Goal: Information Seeking & Learning: Learn about a topic

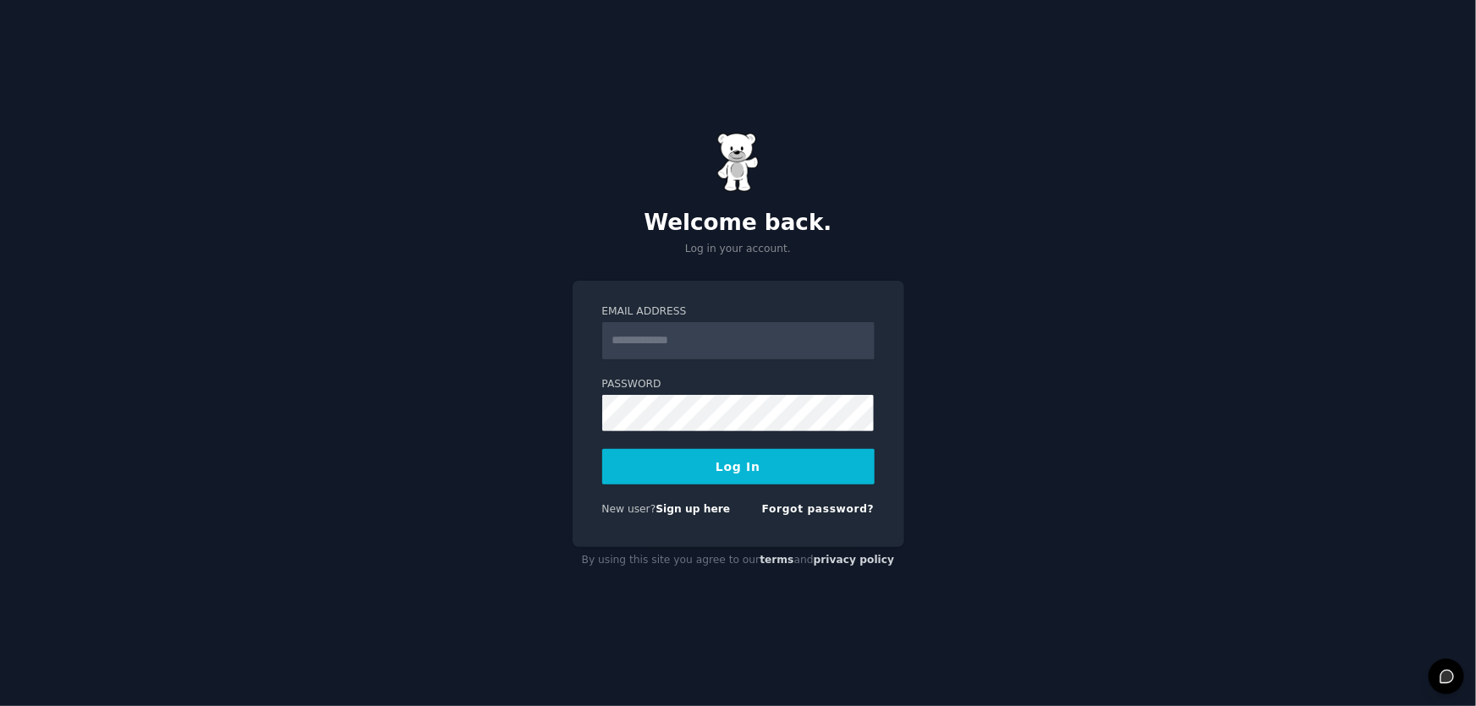
click at [674, 347] on input "Email Address" at bounding box center [738, 340] width 272 height 37
type input "**********"
click at [744, 458] on button "Log In" at bounding box center [738, 467] width 272 height 36
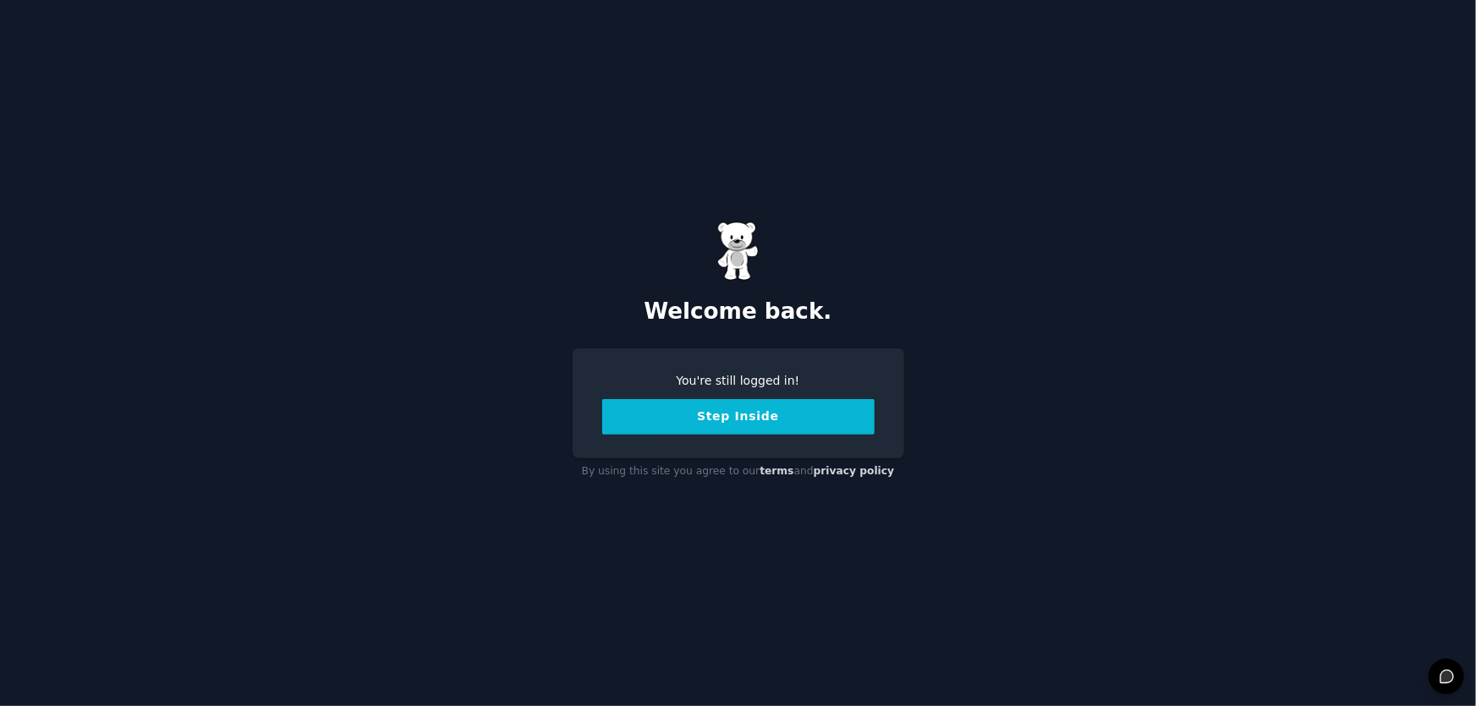
click at [760, 430] on button "Step Inside" at bounding box center [738, 417] width 272 height 36
click at [765, 424] on button "Step Inside" at bounding box center [738, 417] width 272 height 36
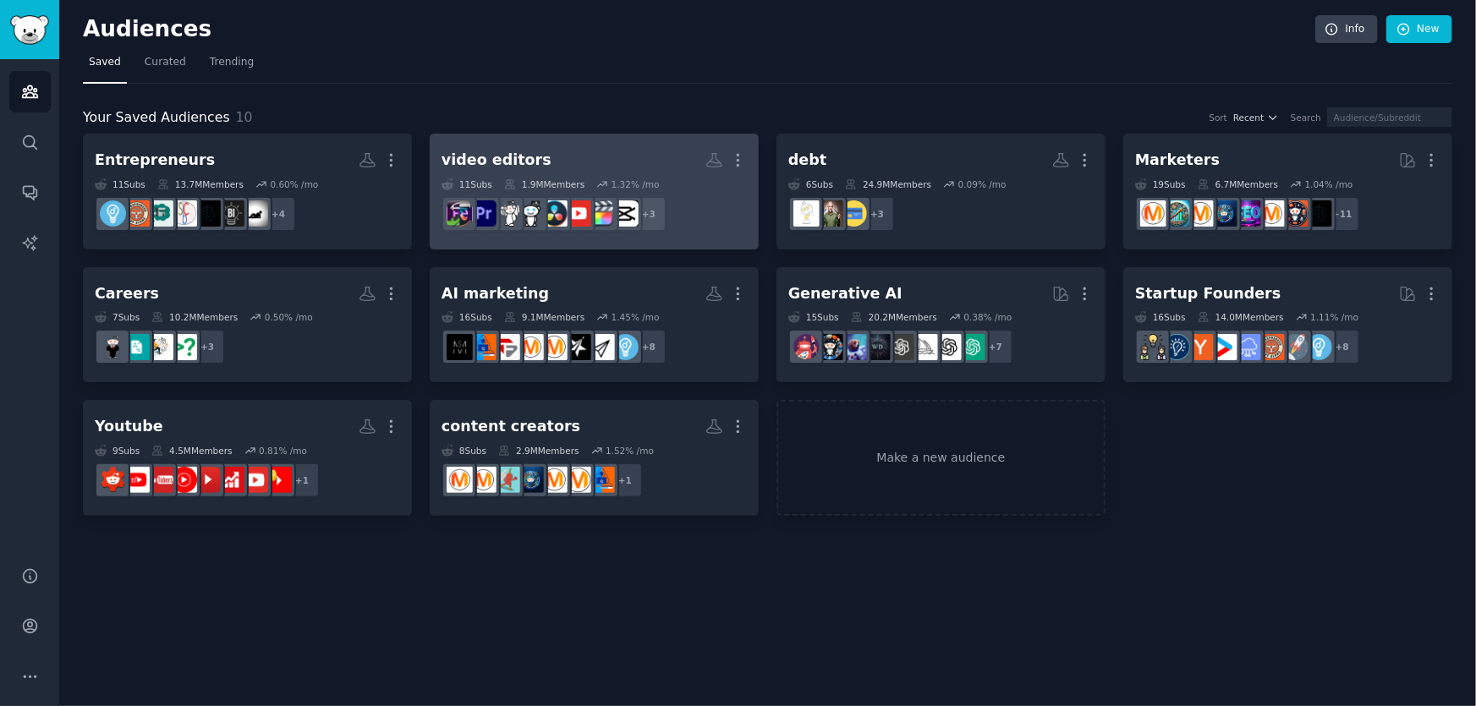
click at [661, 151] on h2 "video editors More" at bounding box center [594, 161] width 305 height 30
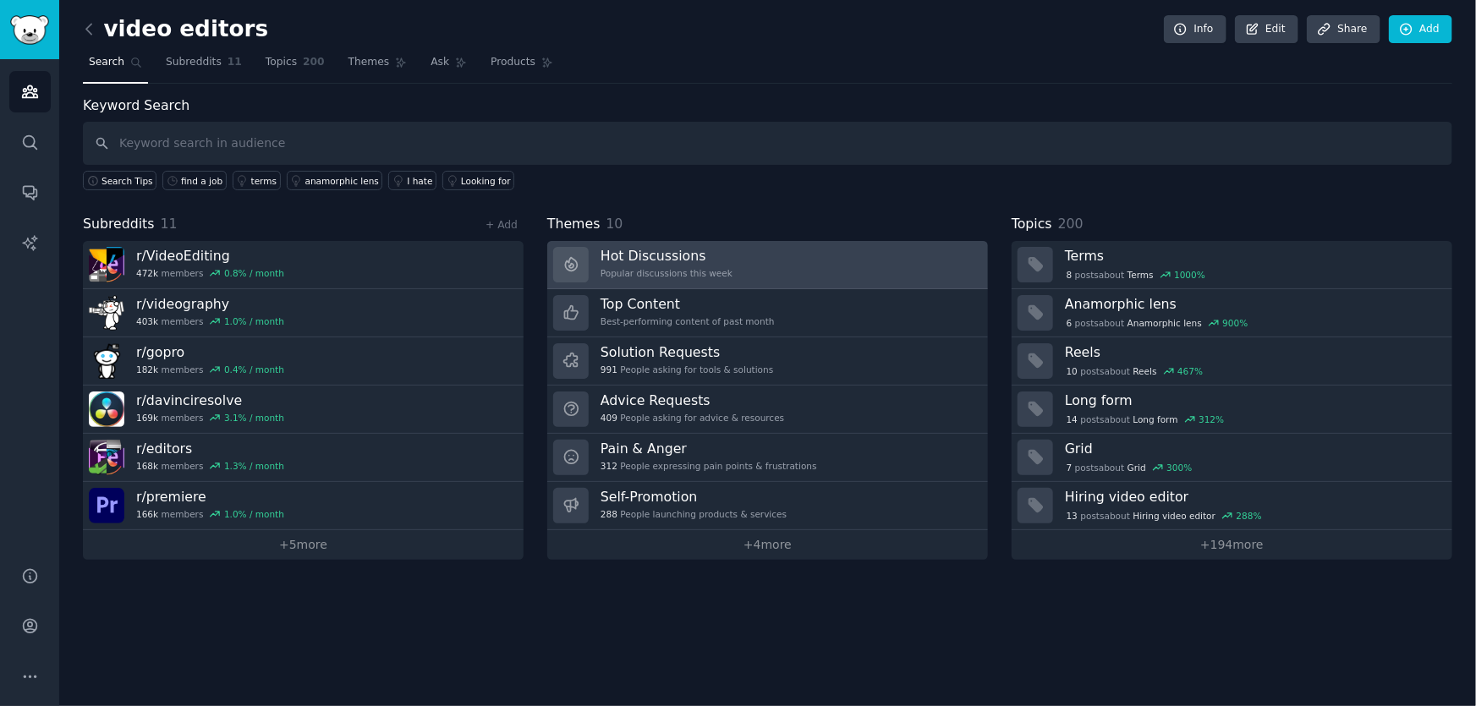
click at [744, 266] on link "Hot Discussions Popular discussions this week" at bounding box center [767, 265] width 441 height 48
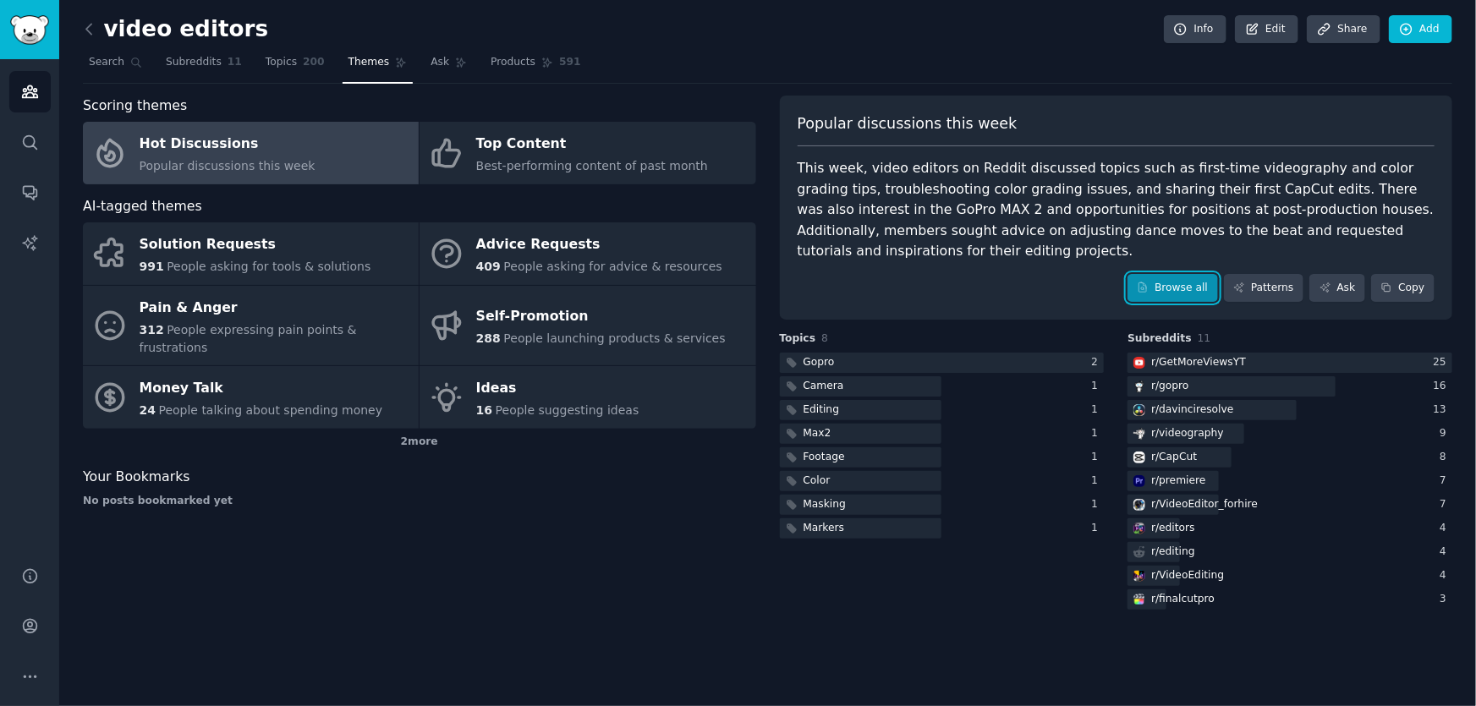
click at [1201, 283] on link "Browse all" at bounding box center [1173, 288] width 91 height 29
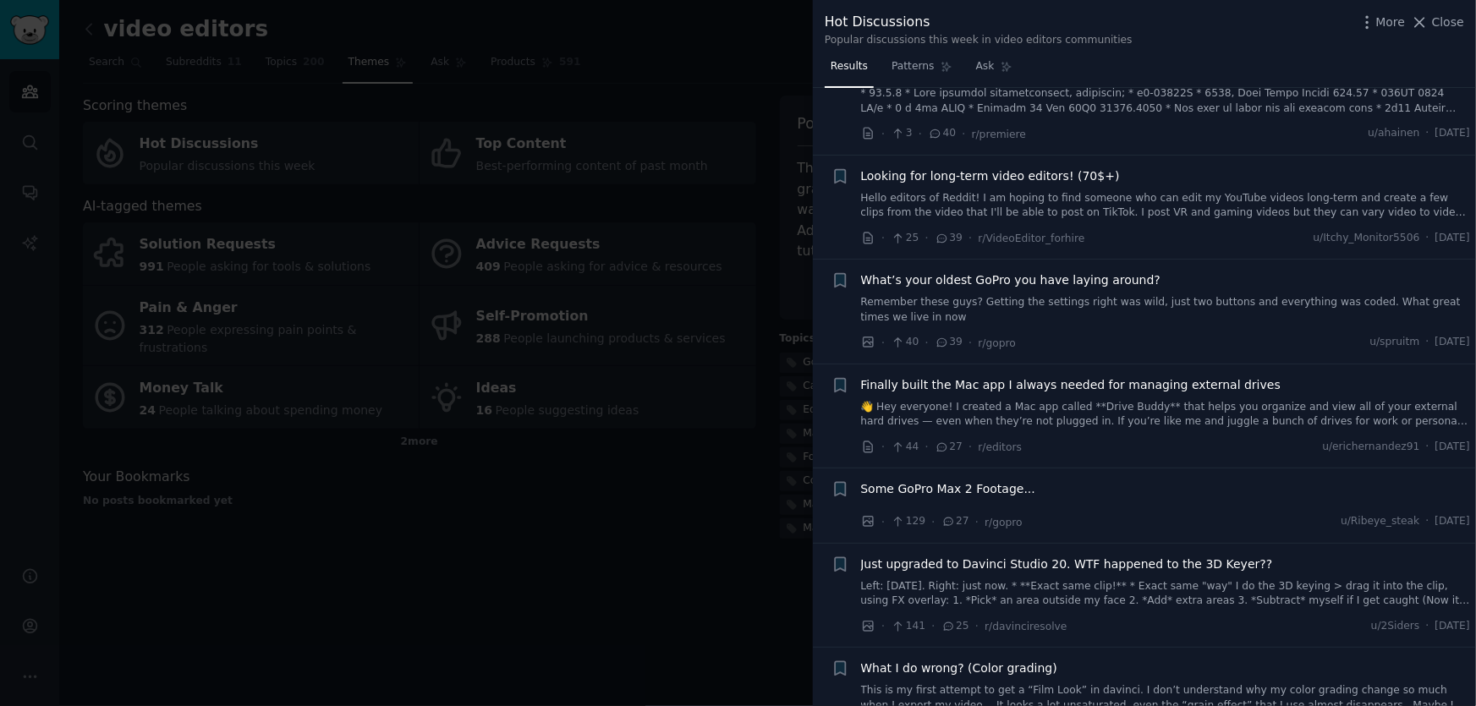
scroll to position [230, 0]
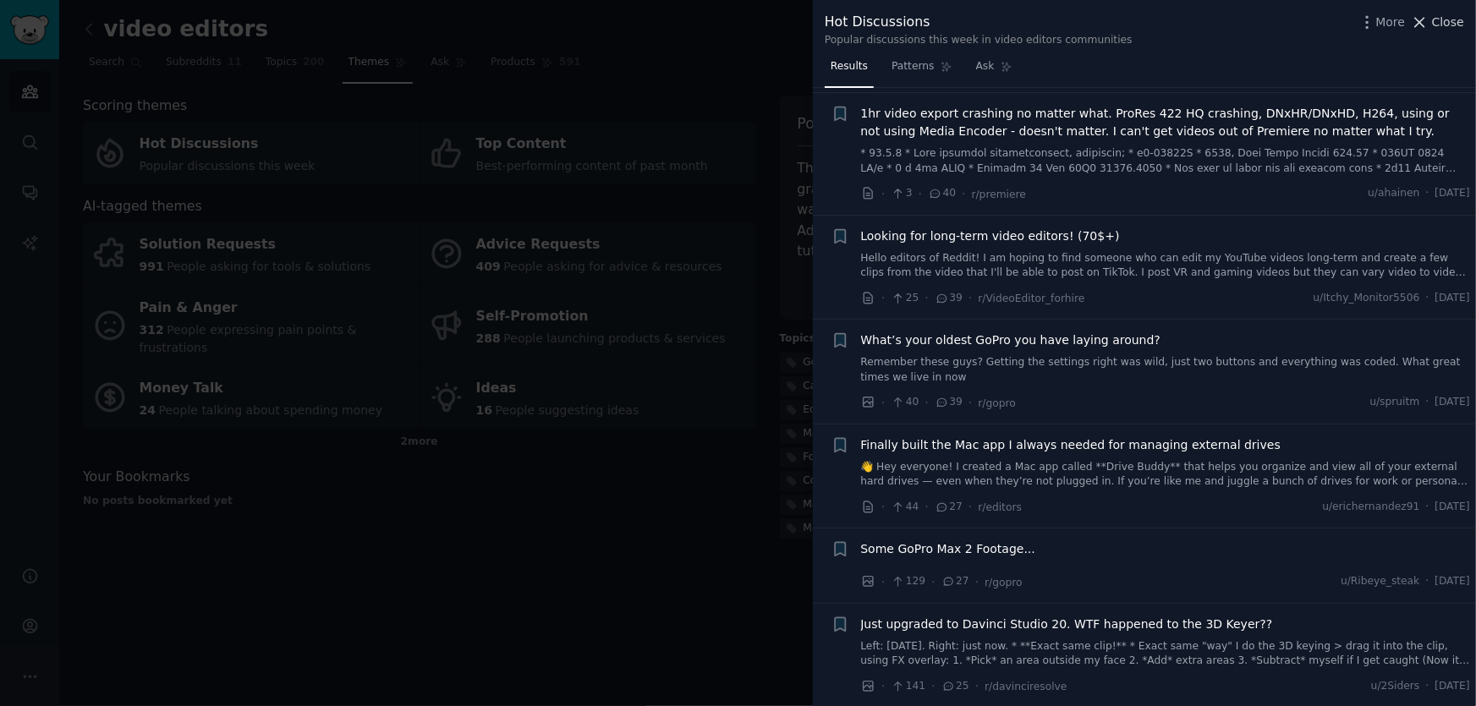
click at [1446, 19] on span "Close" at bounding box center [1448, 23] width 32 height 18
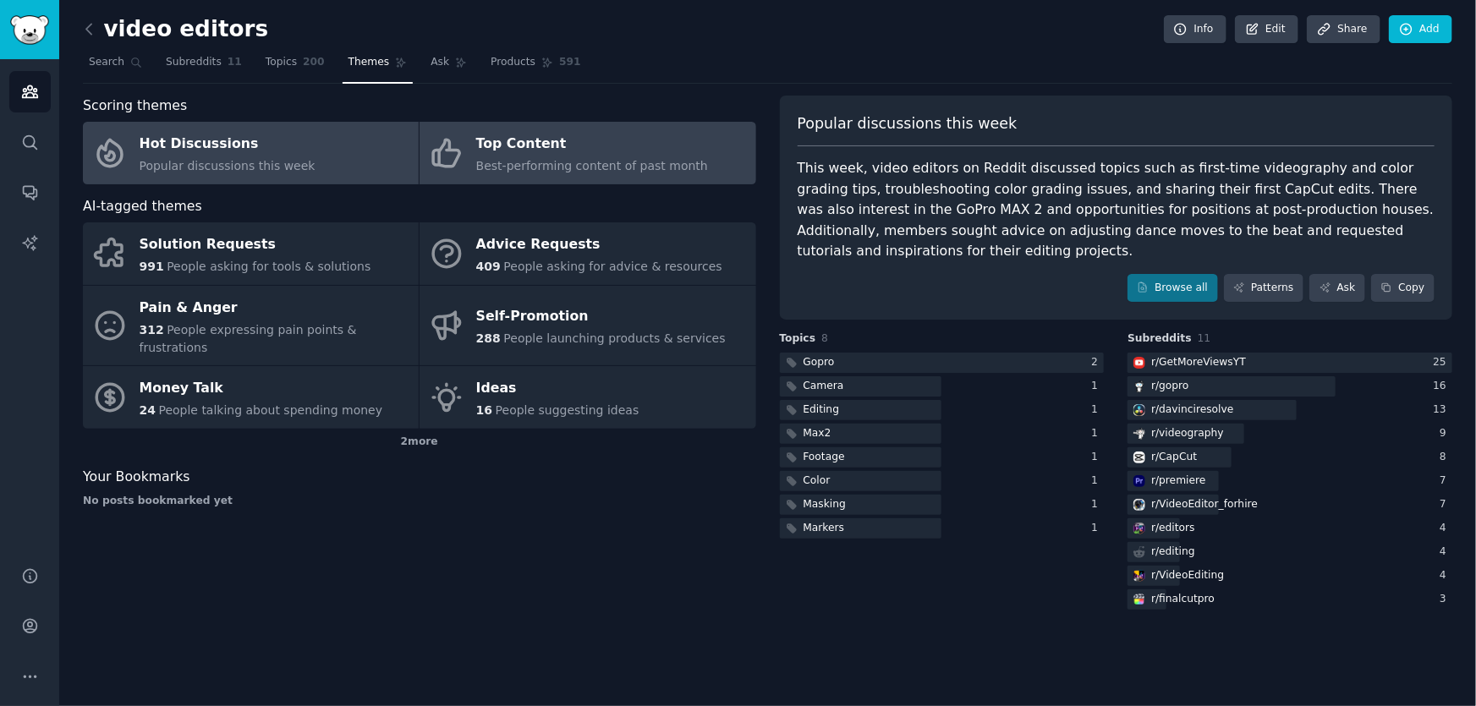
click at [500, 159] on span "Best-performing content of past month" at bounding box center [592, 166] width 232 height 14
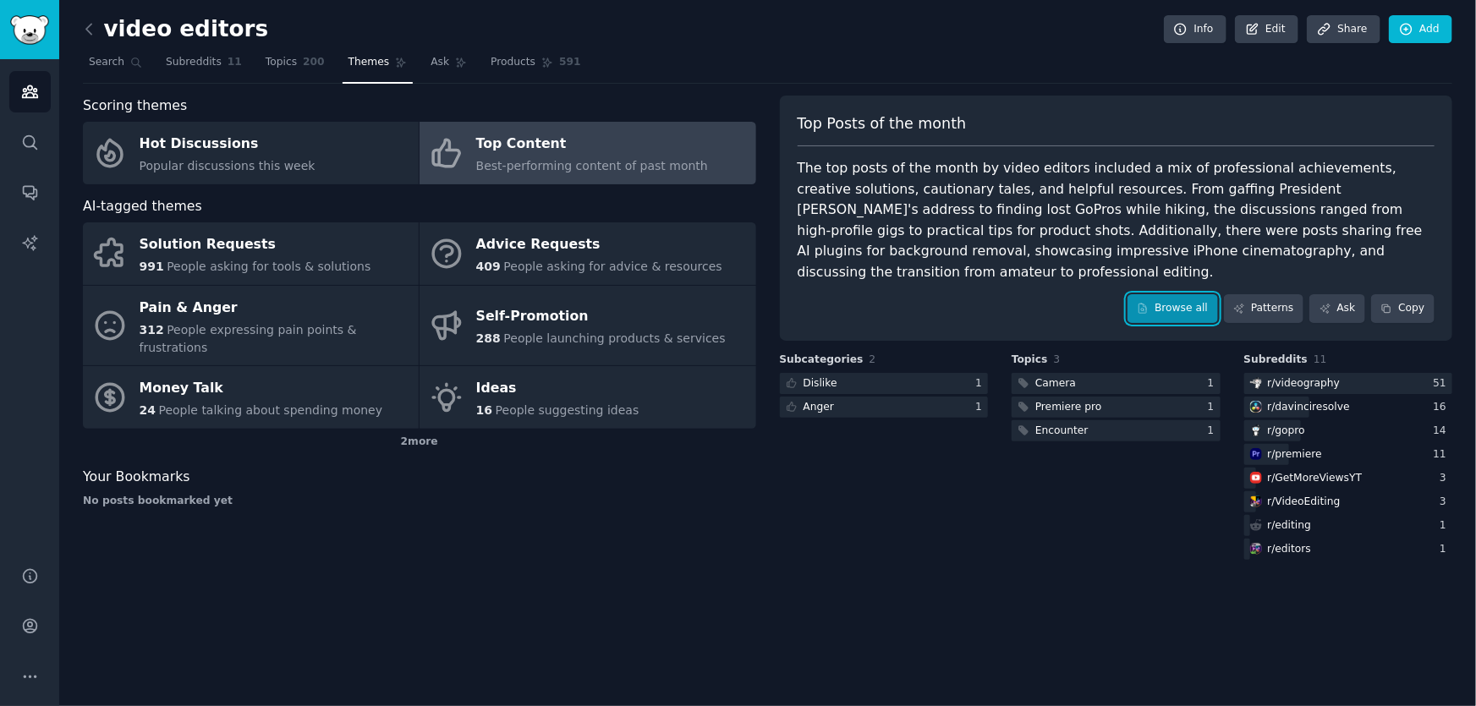
click at [1167, 294] on link "Browse all" at bounding box center [1173, 308] width 91 height 29
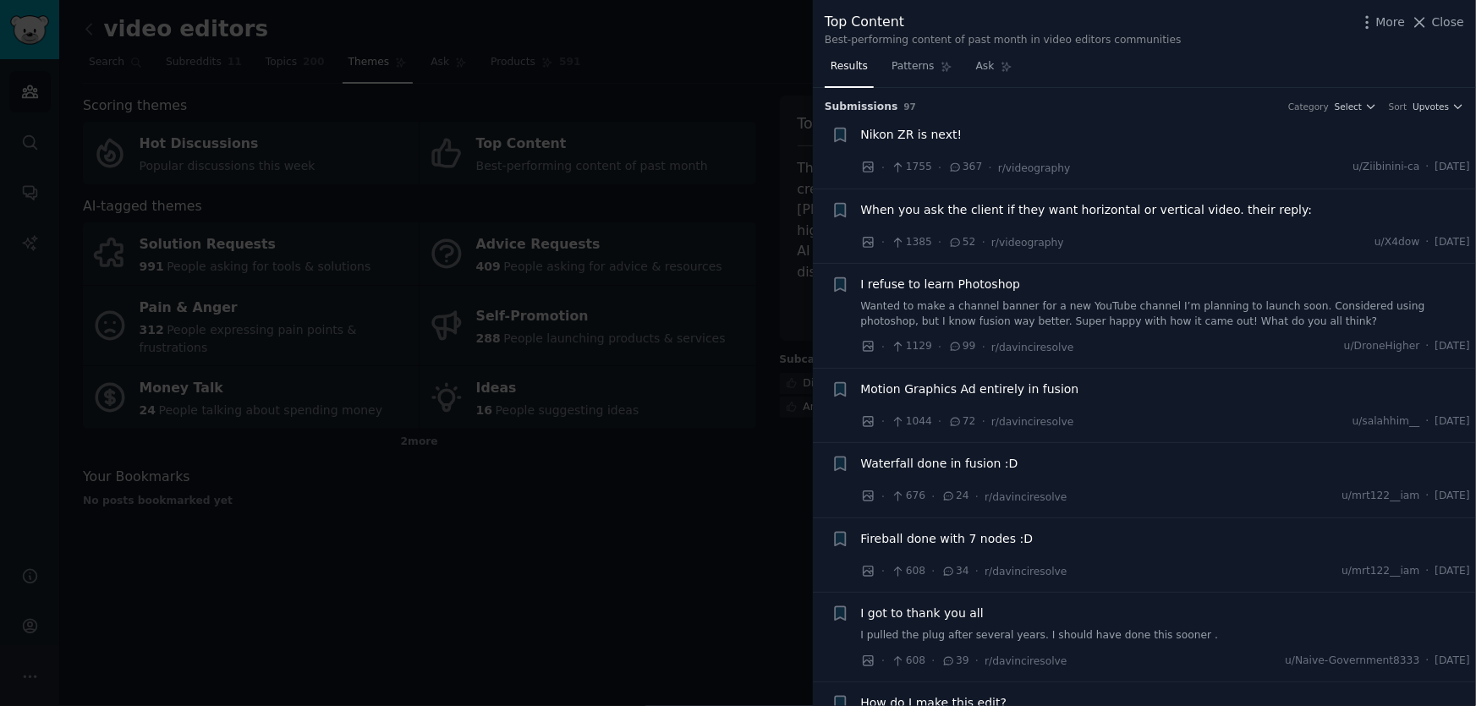
click at [937, 610] on span "I got to thank you all" at bounding box center [922, 614] width 123 height 18
click at [965, 207] on span "When you ask the client if they want horizontal or vertical video. their reply:" at bounding box center [1087, 210] width 452 height 18
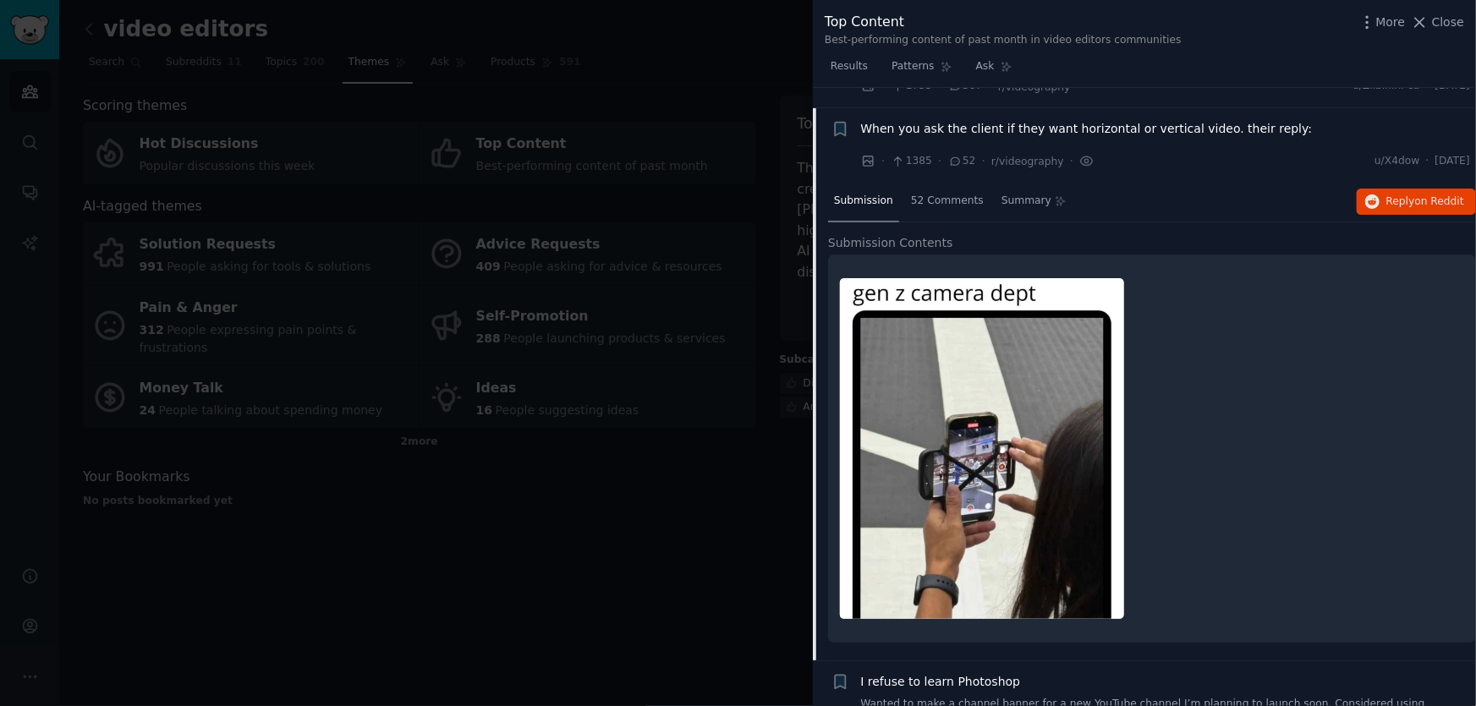
scroll to position [153, 0]
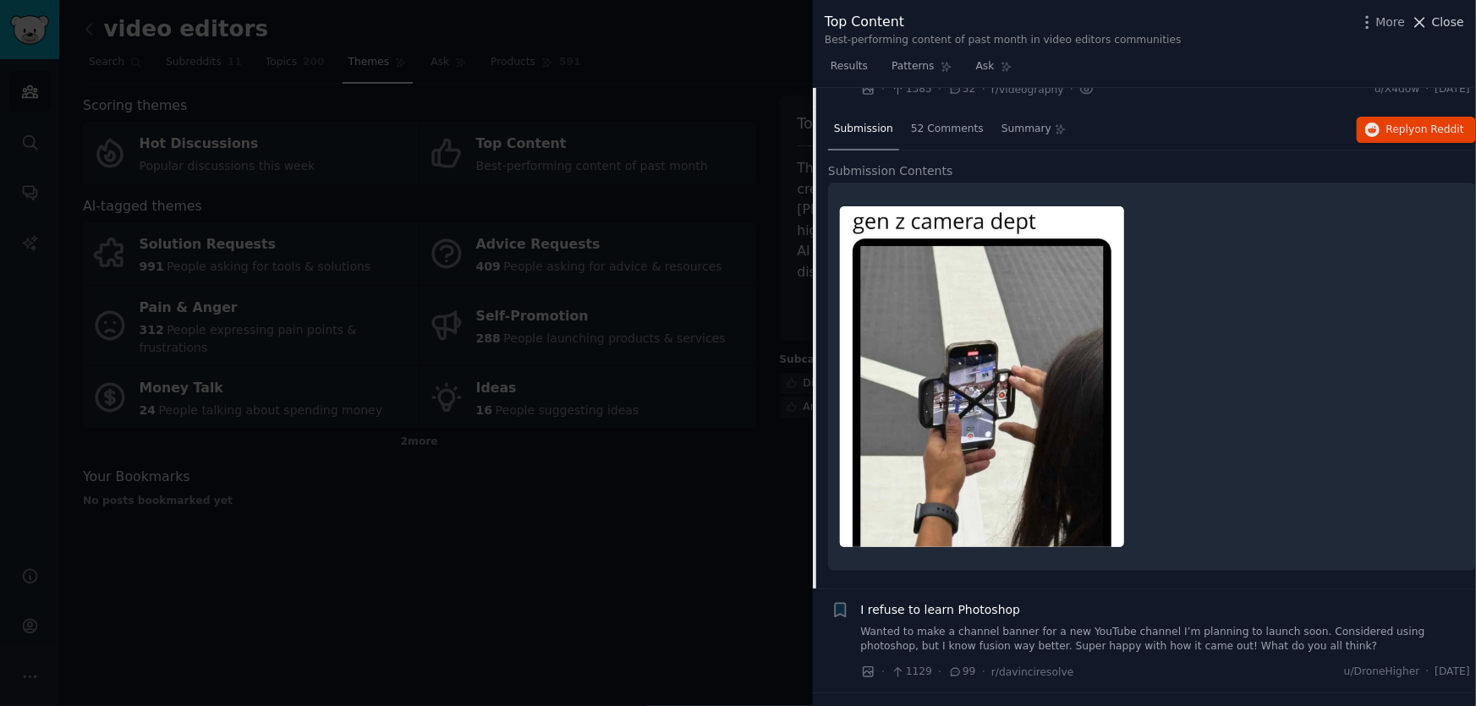
click at [1440, 22] on span "Close" at bounding box center [1448, 23] width 32 height 18
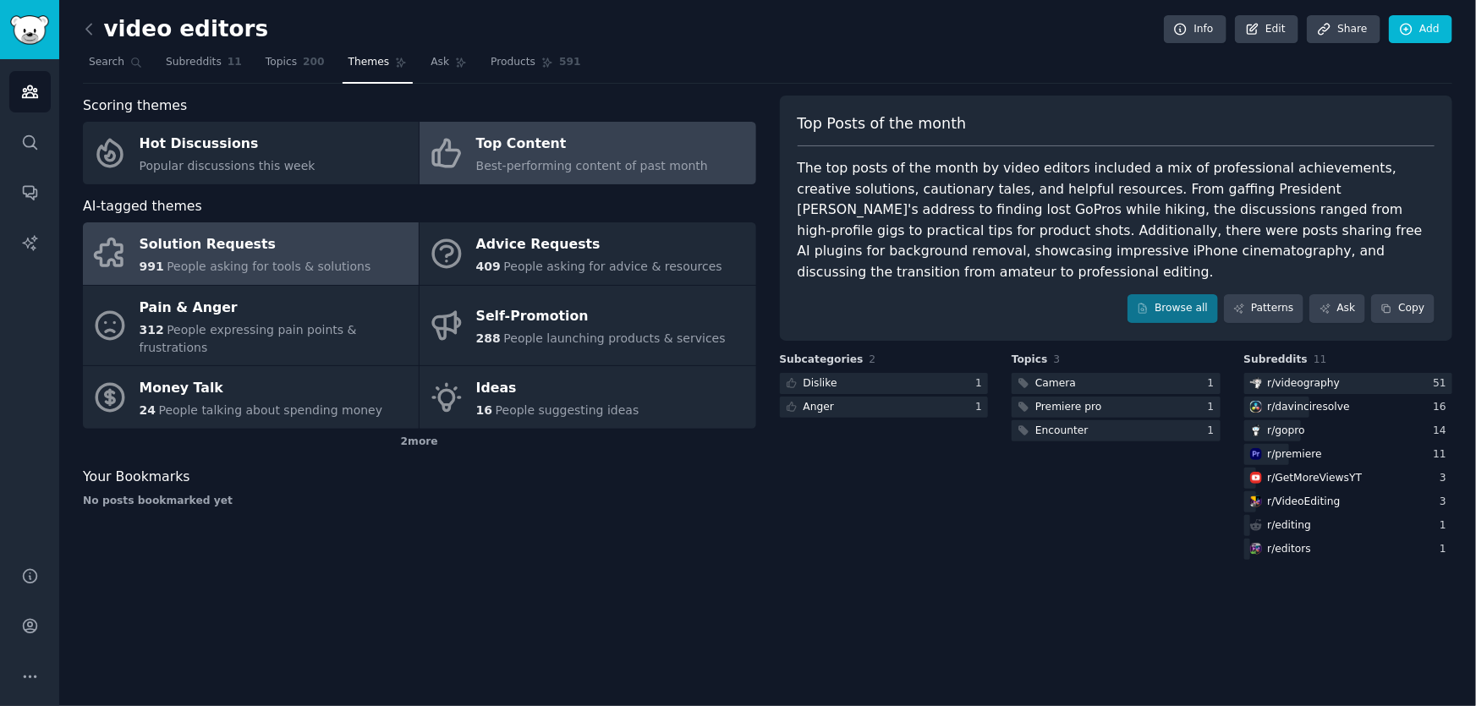
click at [234, 255] on div "Solution Requests" at bounding box center [256, 245] width 232 height 27
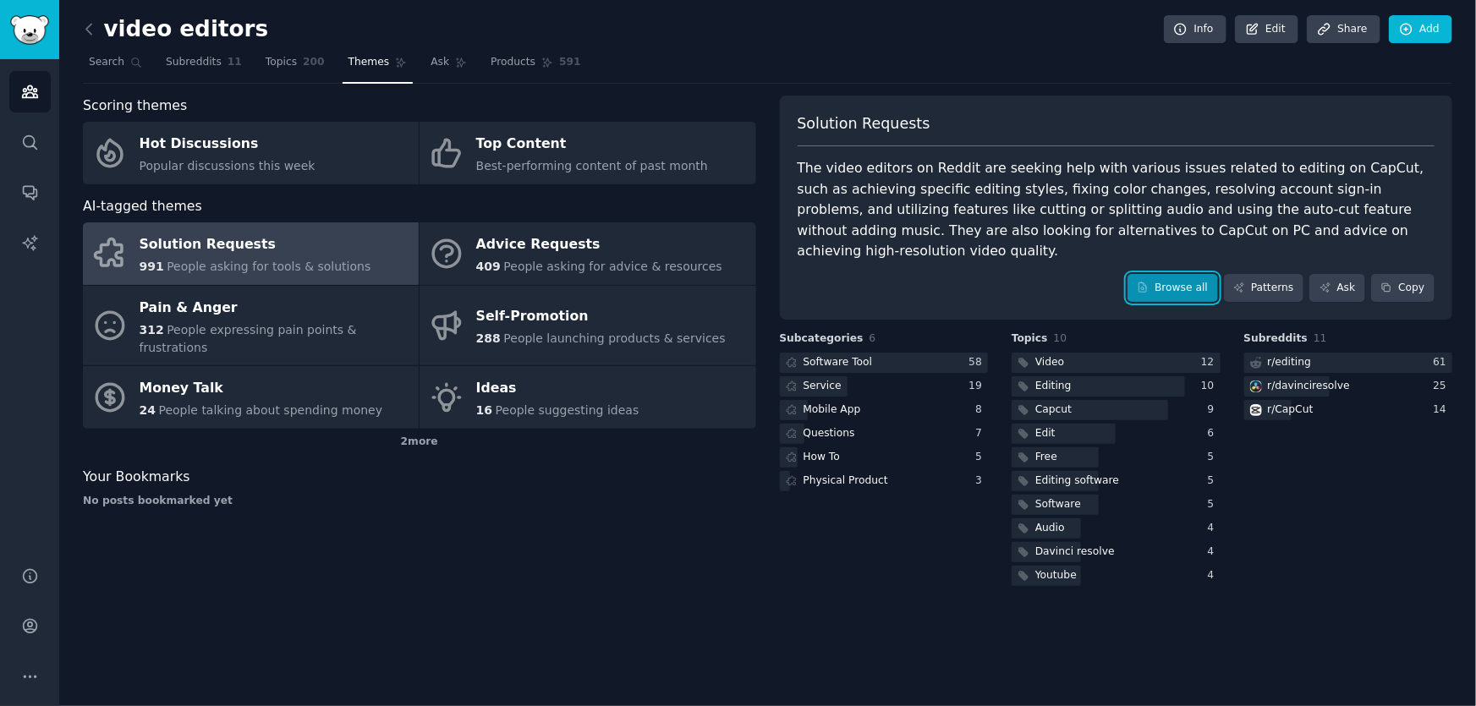
click at [1192, 274] on link "Browse all" at bounding box center [1173, 288] width 91 height 29
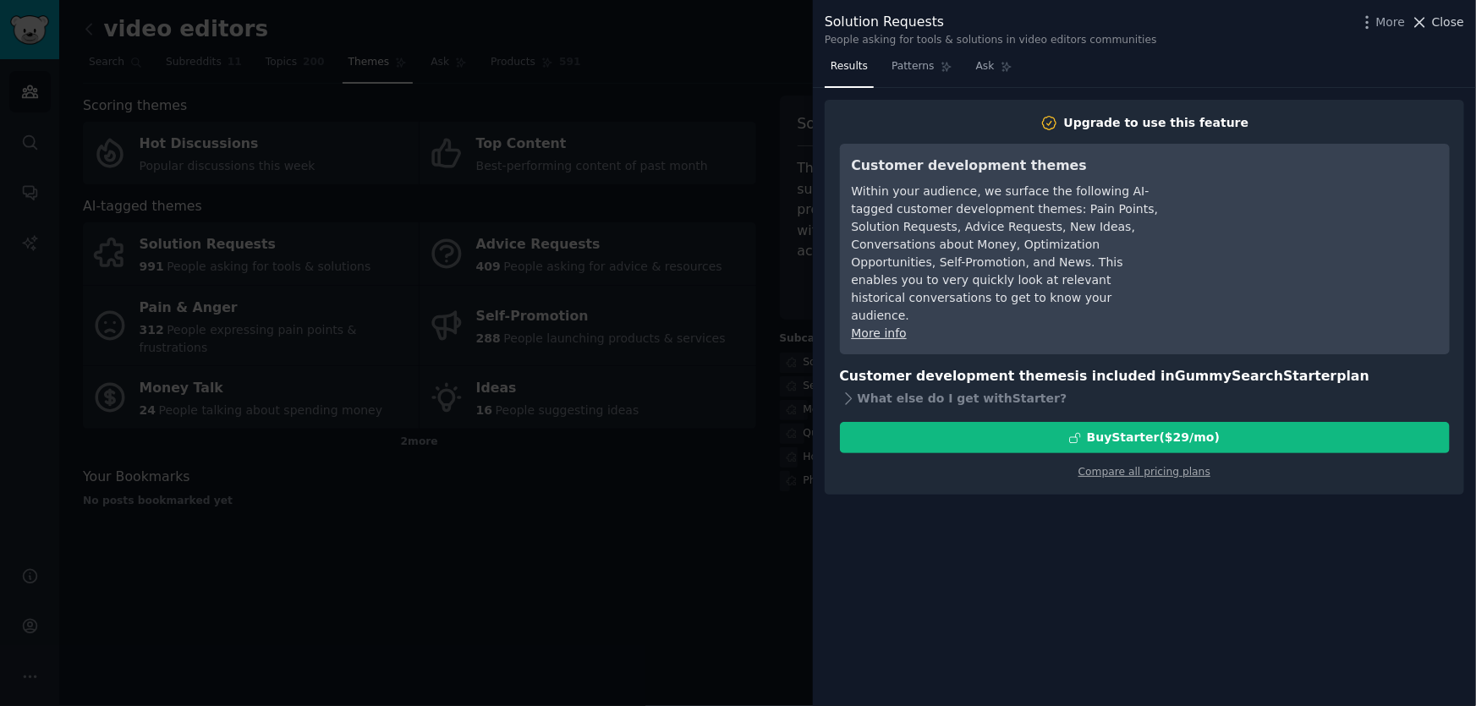
click at [1454, 24] on span "Close" at bounding box center [1448, 23] width 32 height 18
